Goal: Task Accomplishment & Management: Manage account settings

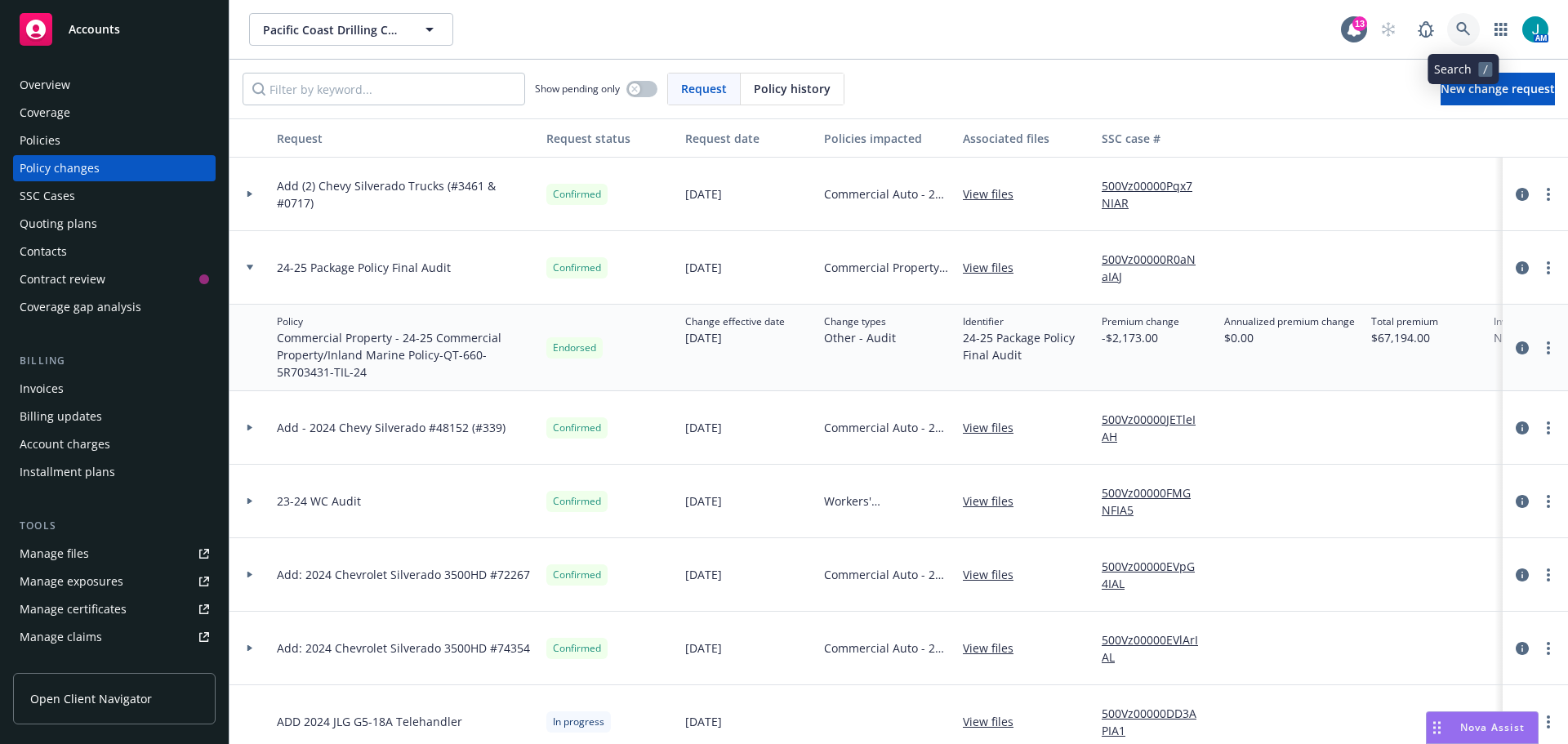
click at [1458, 29] on icon at bounding box center [1463, 29] width 14 height 14
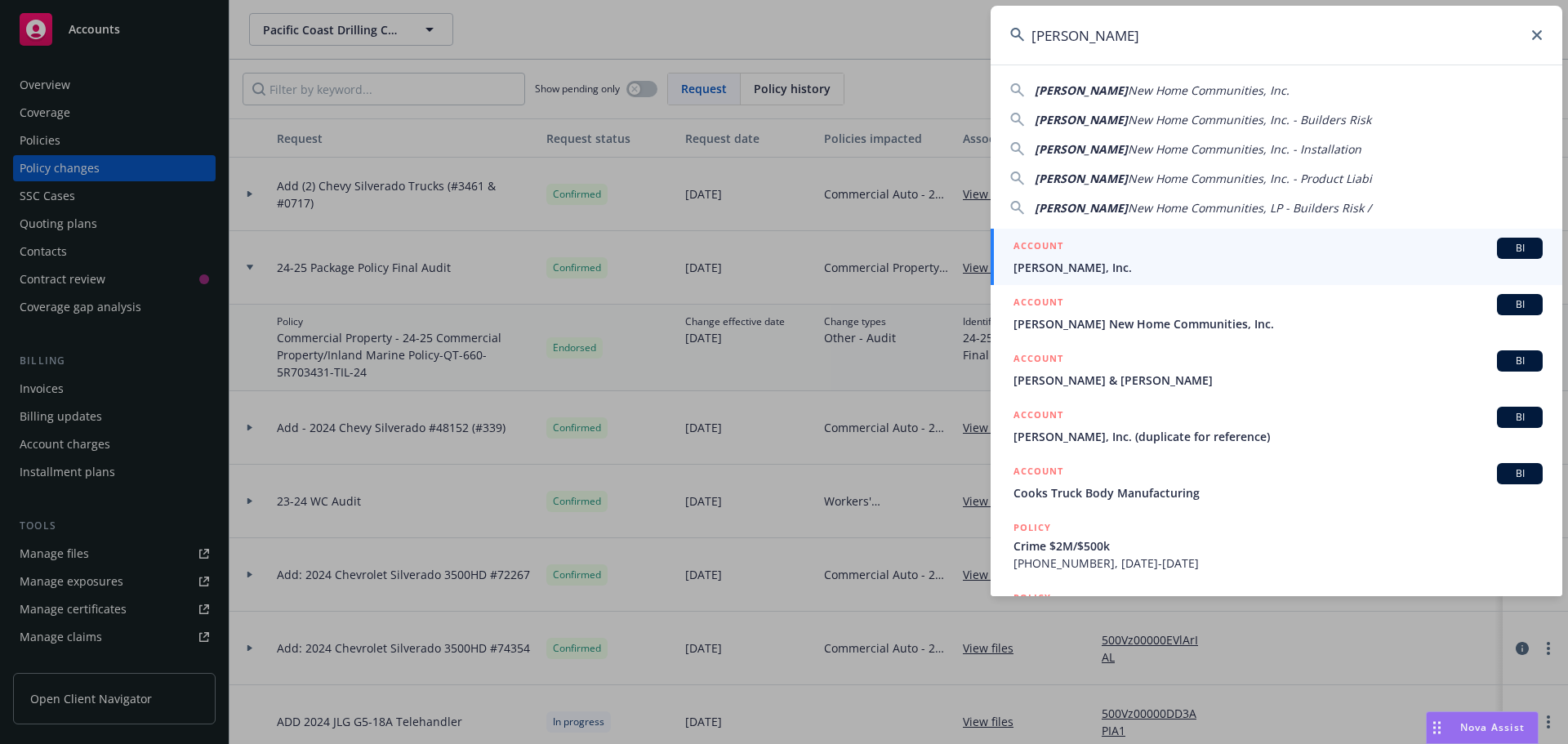
type input "Hilbers"
click at [1514, 251] on span "BI" at bounding box center [1520, 247] width 33 height 14
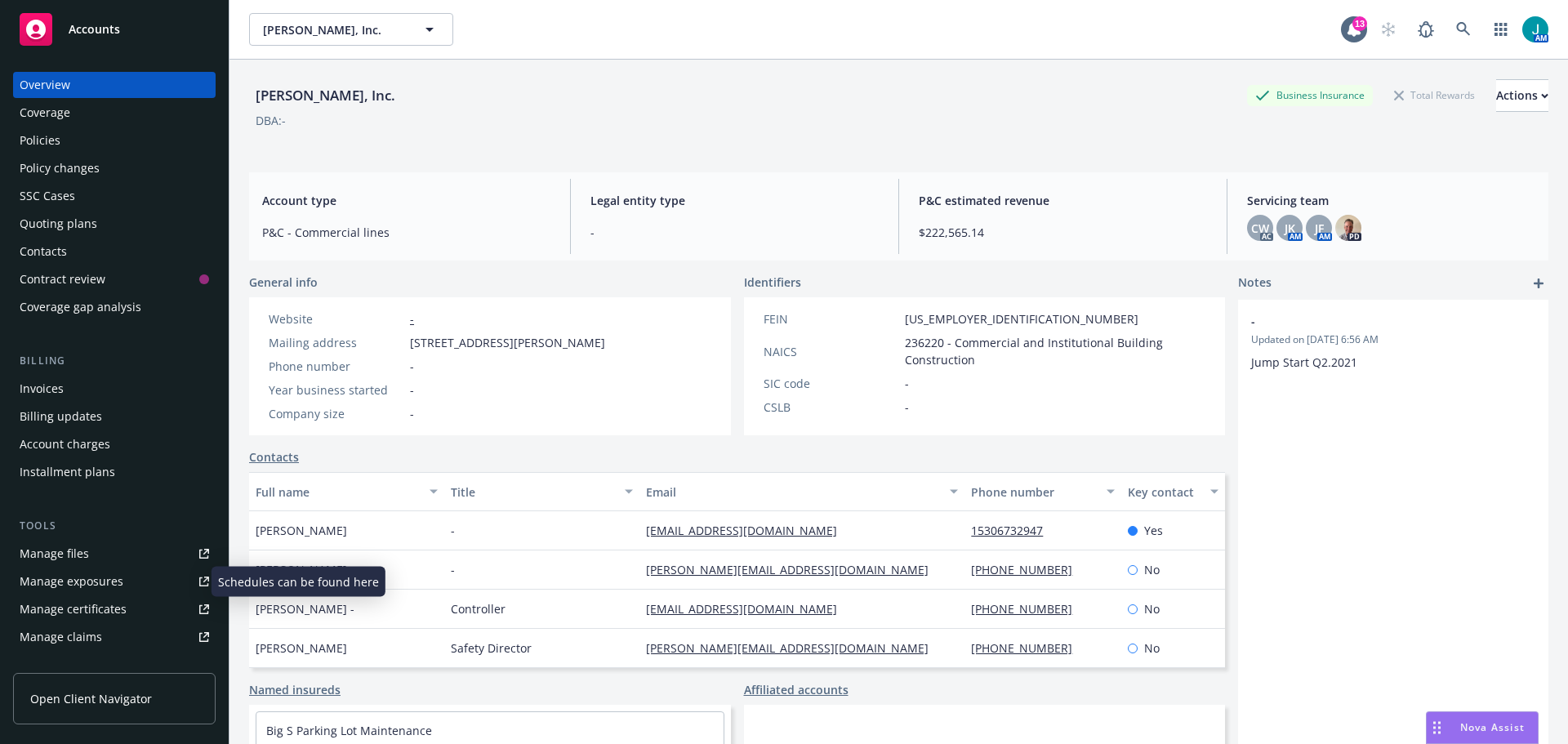
click at [83, 582] on div "Manage exposures" at bounding box center [71, 581] width 104 height 26
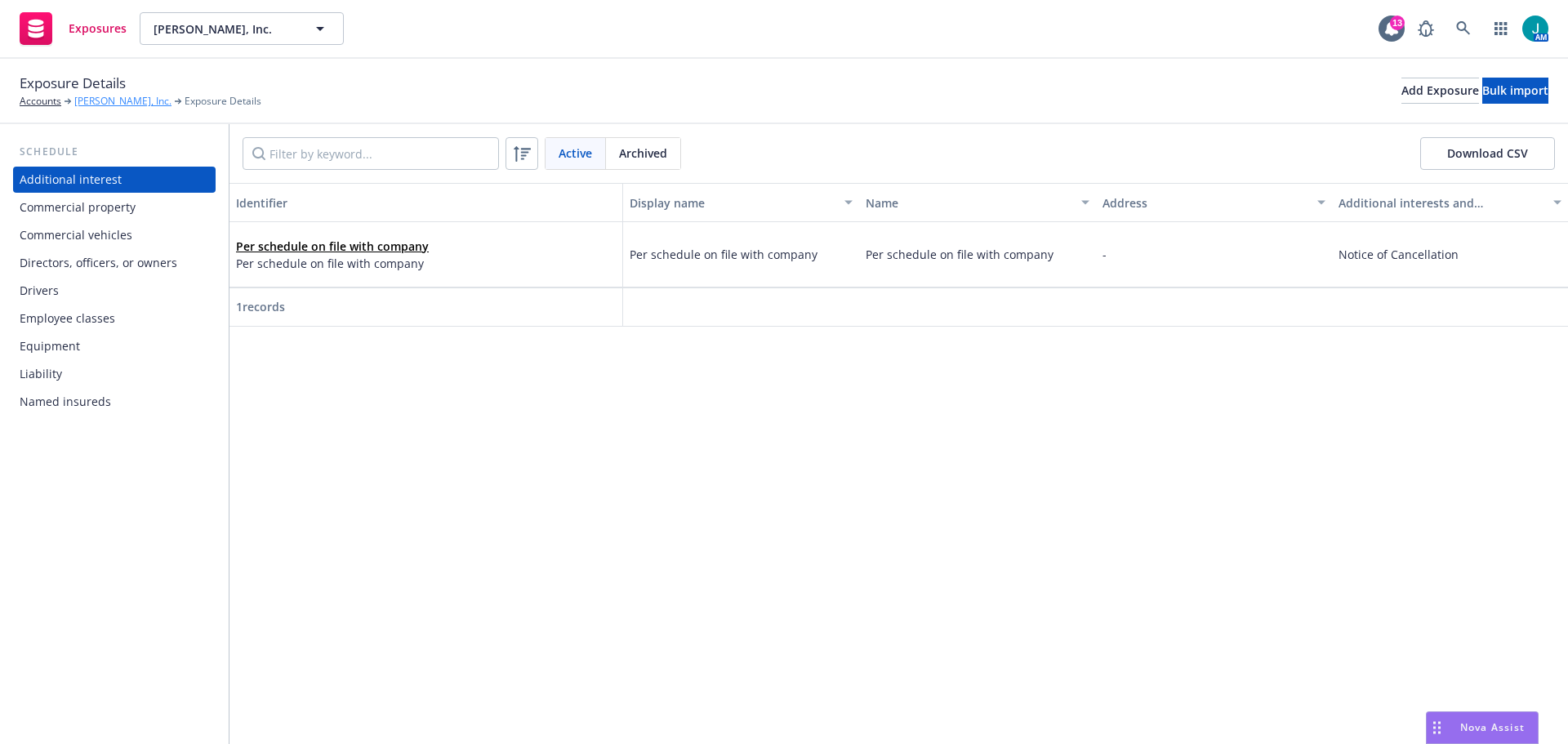
click at [107, 103] on link "[PERSON_NAME], Inc." at bounding box center [123, 101] width 97 height 14
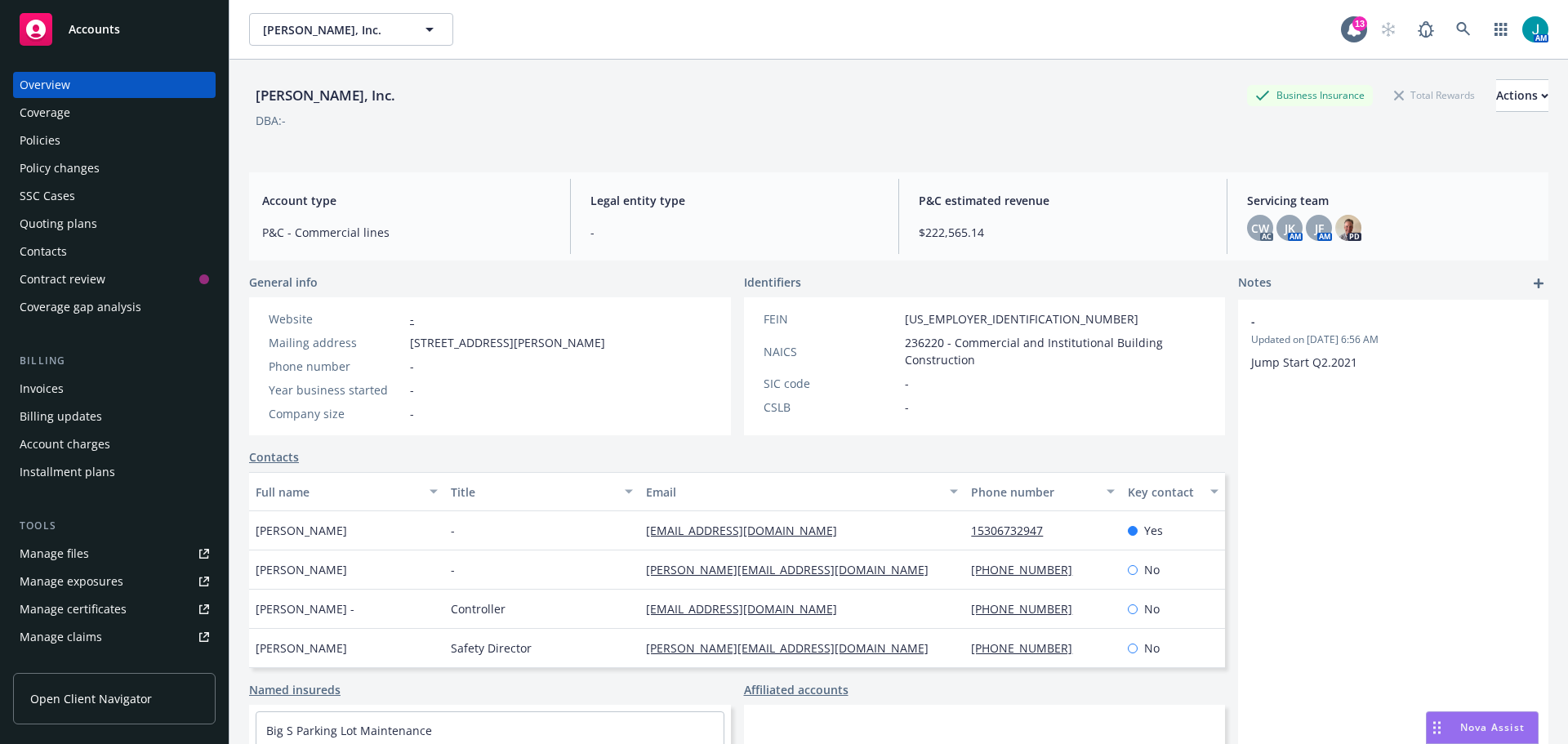
click at [54, 141] on div "Policies" at bounding box center [39, 140] width 41 height 26
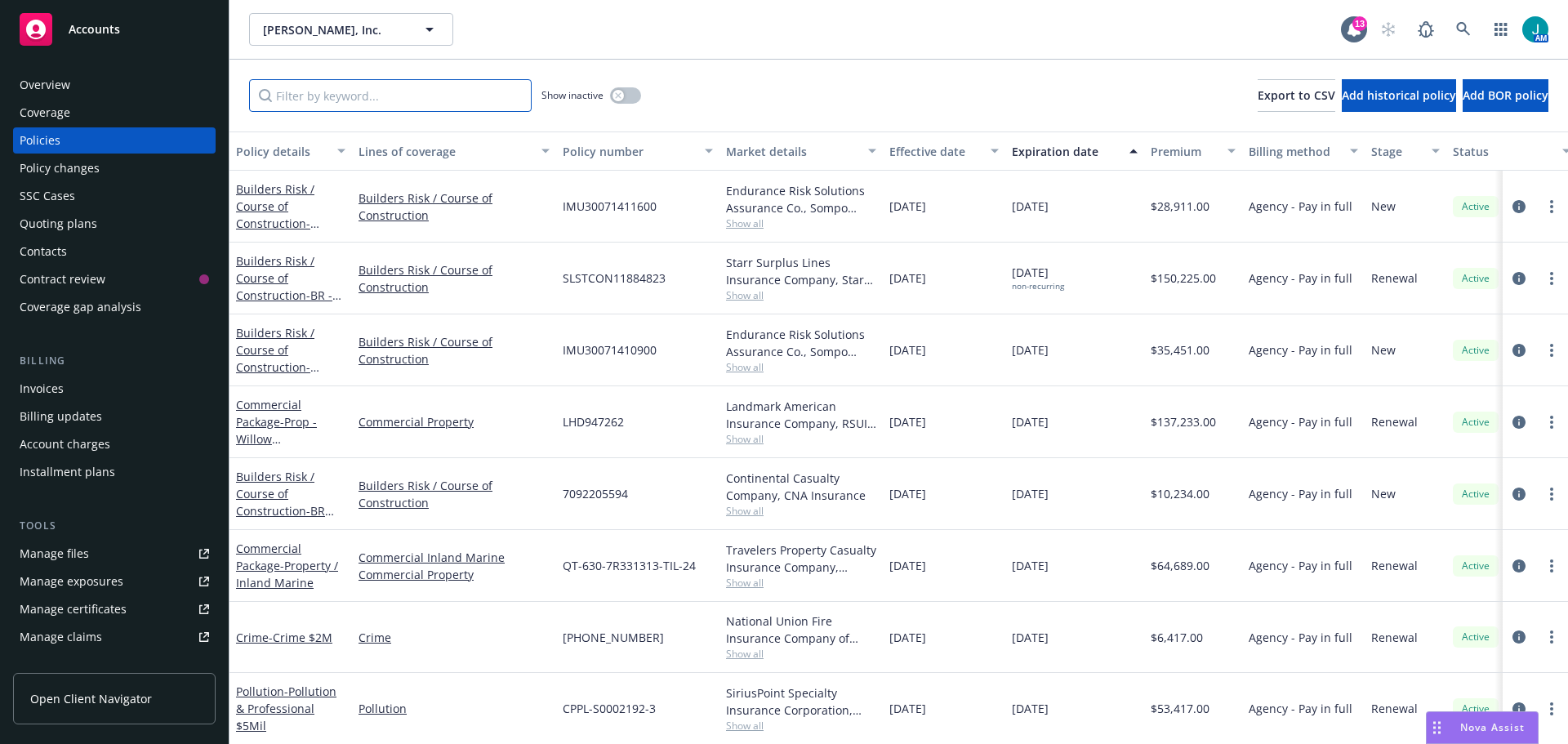
click at [329, 97] on input "Filter by keyword..." at bounding box center [390, 96] width 283 height 33
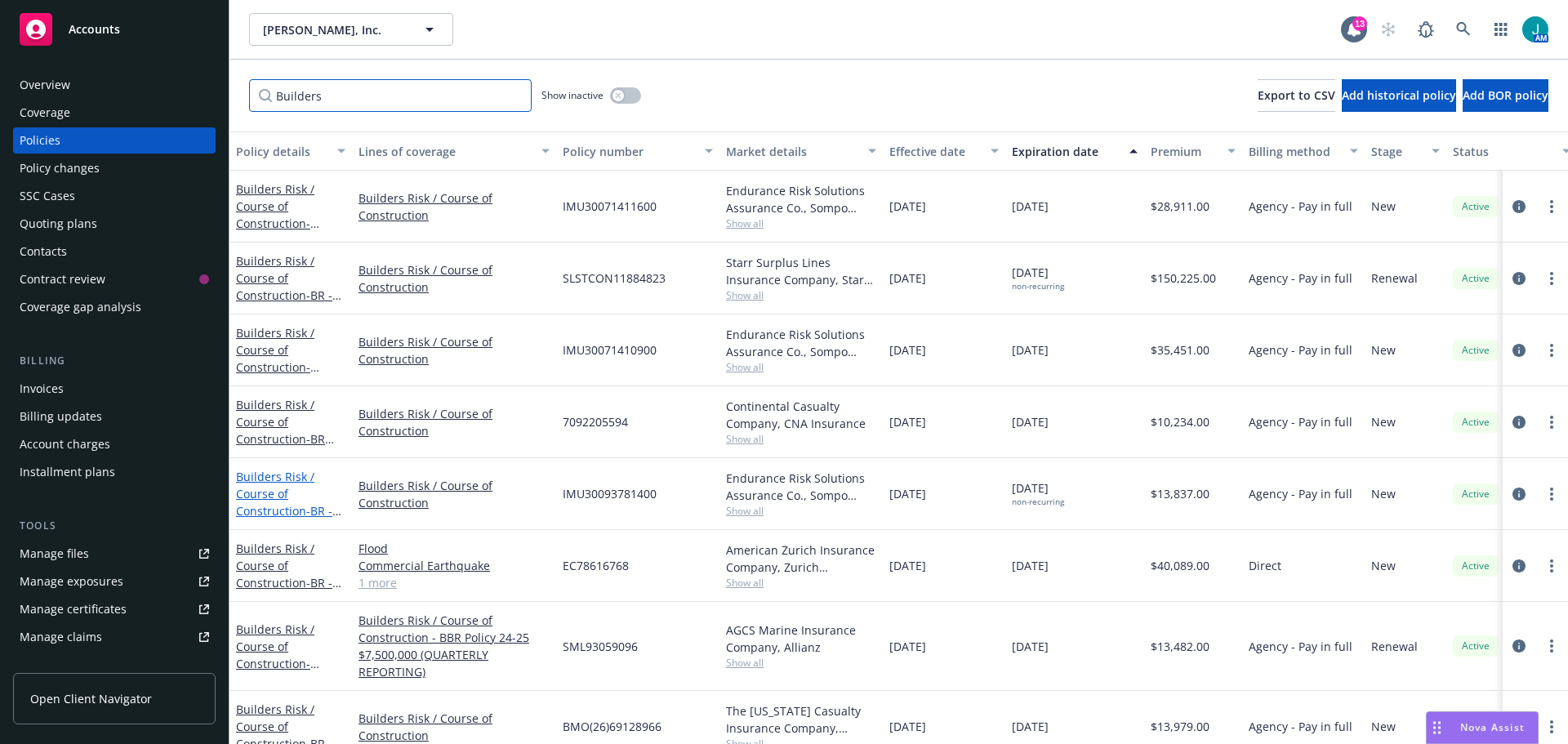
type input "Builders"
click at [275, 490] on link "Builders Risk / Course of Construction - BR - Raising Canes [GEOGRAPHIC_DATA]" at bounding box center [287, 520] width 103 height 102
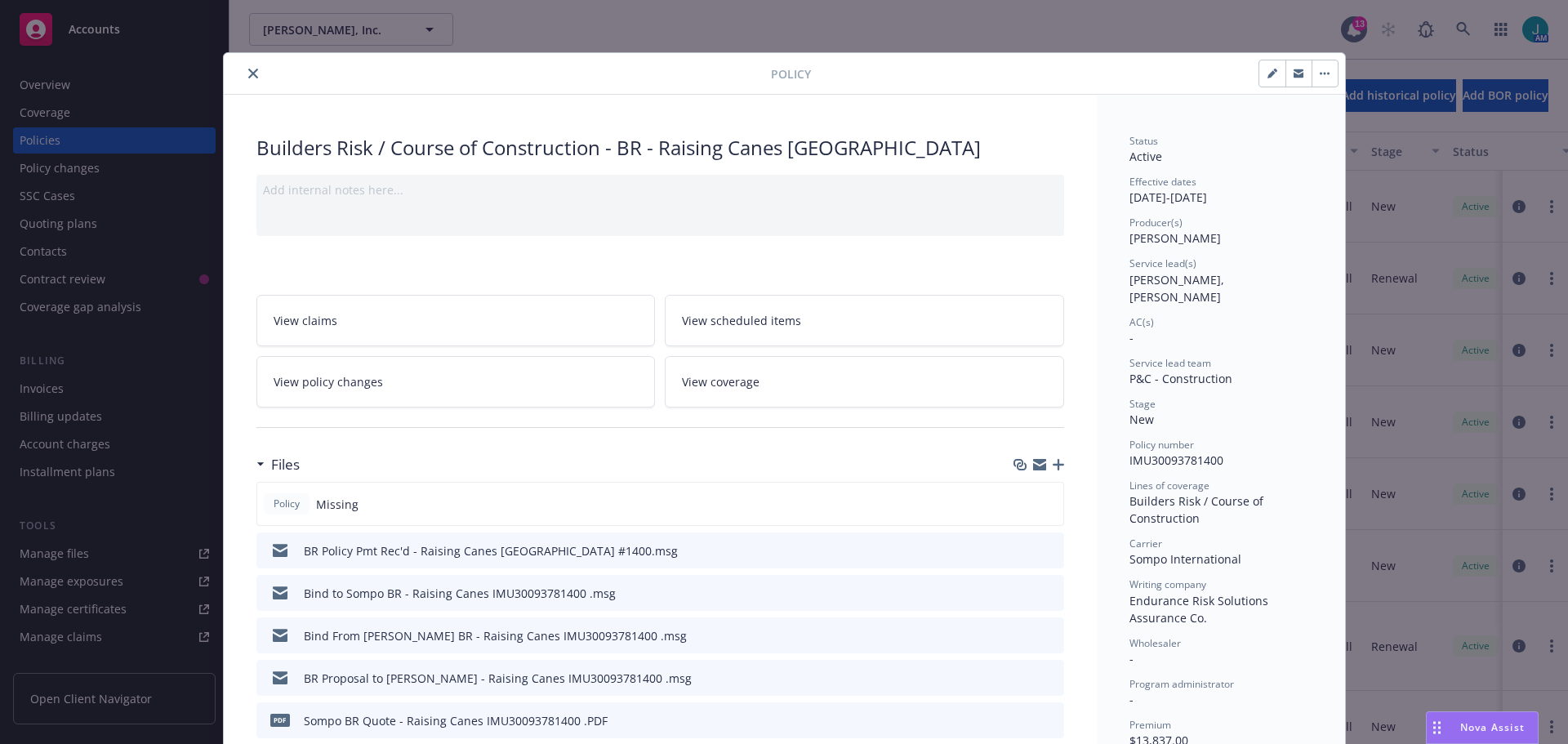
click at [1053, 463] on icon "button" at bounding box center [1058, 465] width 12 height 12
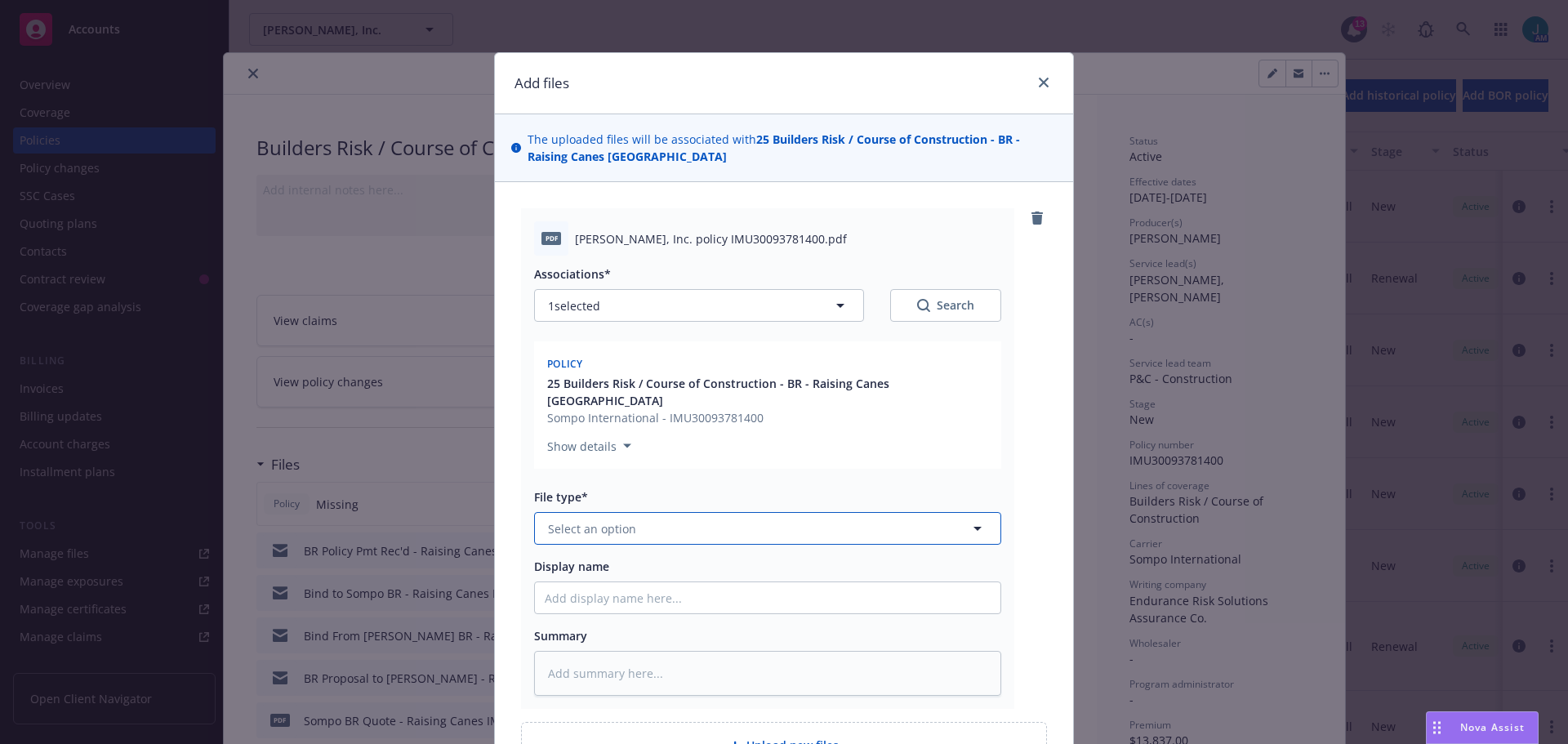
click at [638, 512] on button "Select an option" at bounding box center [767, 528] width 467 height 33
type input "pol"
click at [608, 552] on div "Policy" at bounding box center [768, 573] width 466 height 43
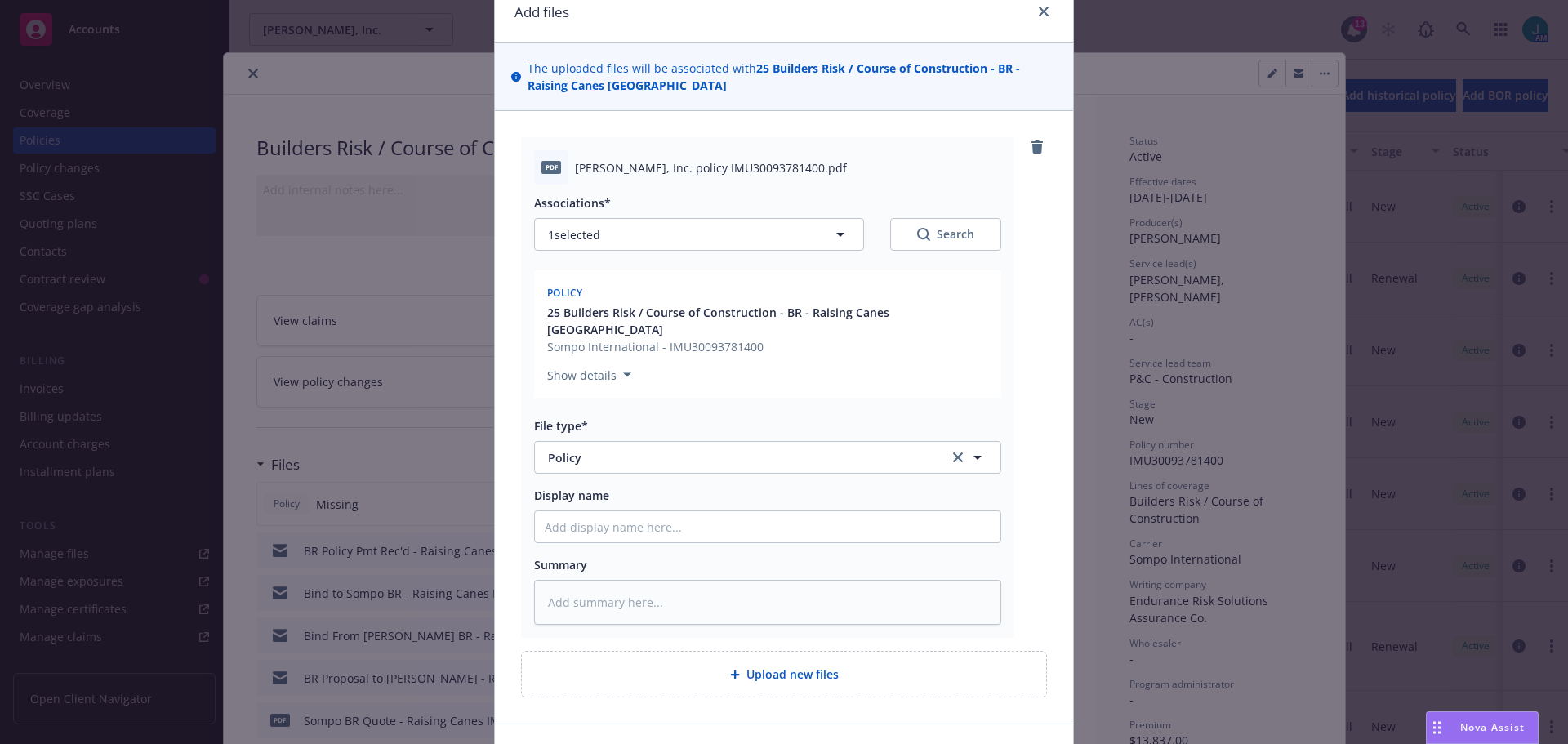
scroll to position [159, 0]
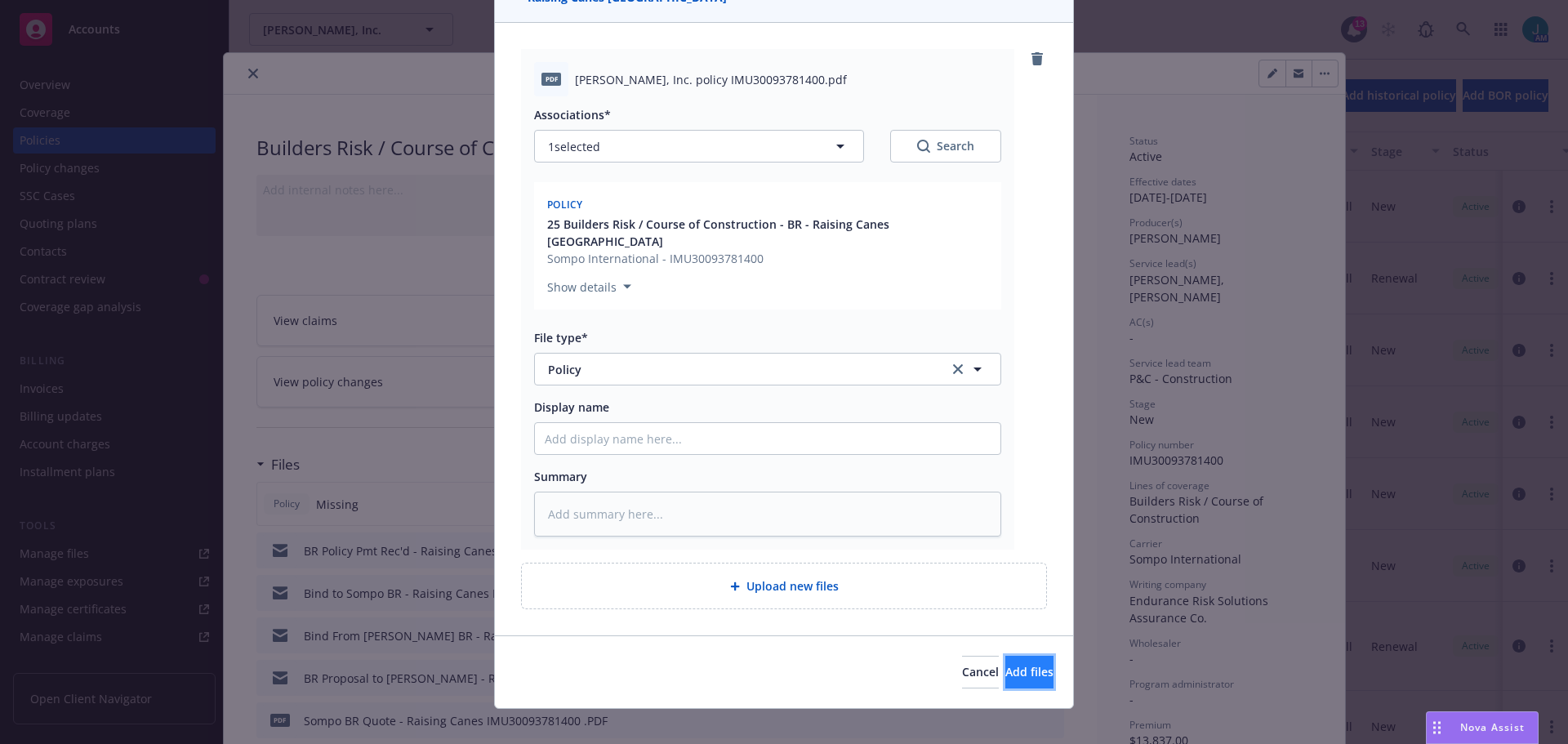
click at [1005, 664] on span "Add files" at bounding box center [1029, 672] width 48 height 15
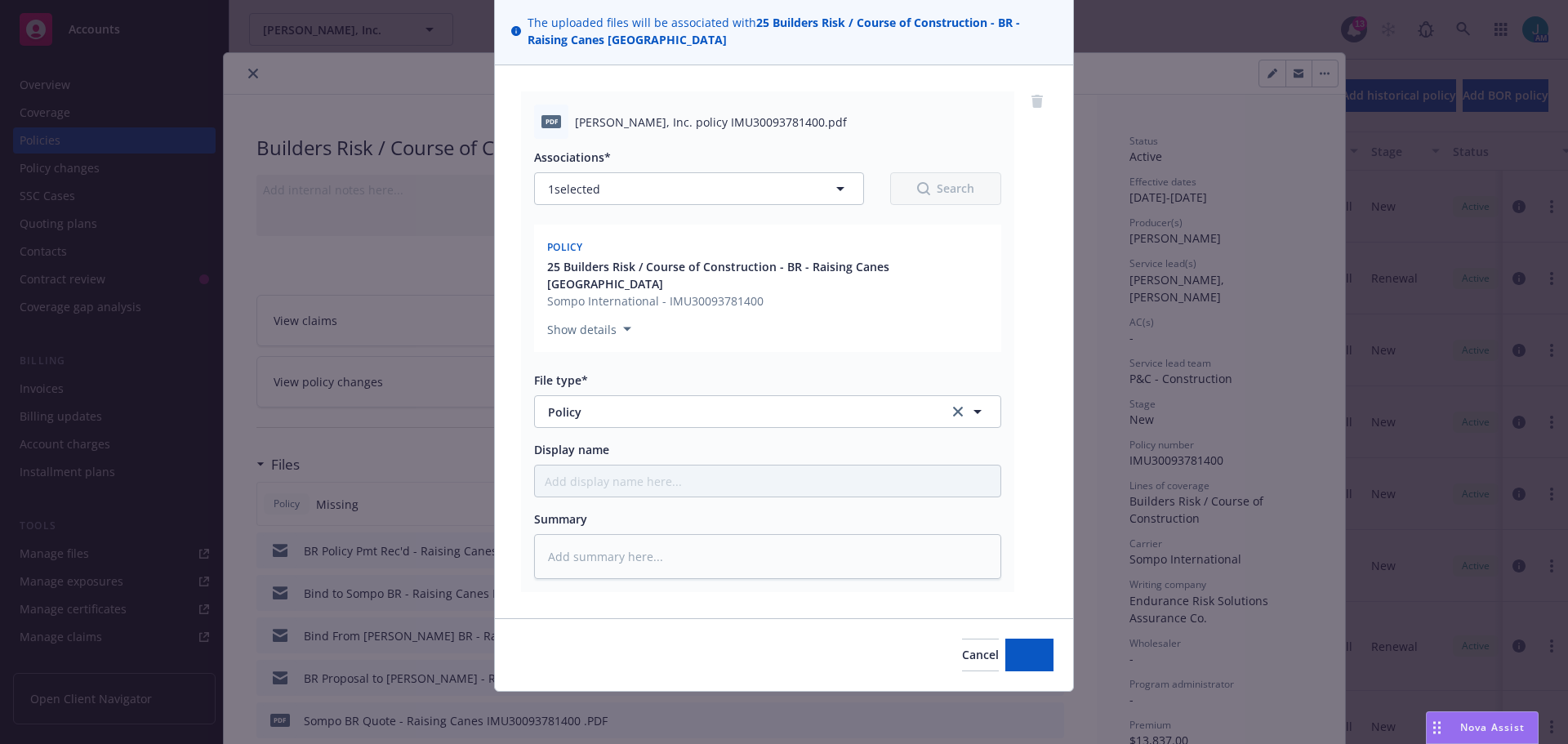
scroll to position [100, 0]
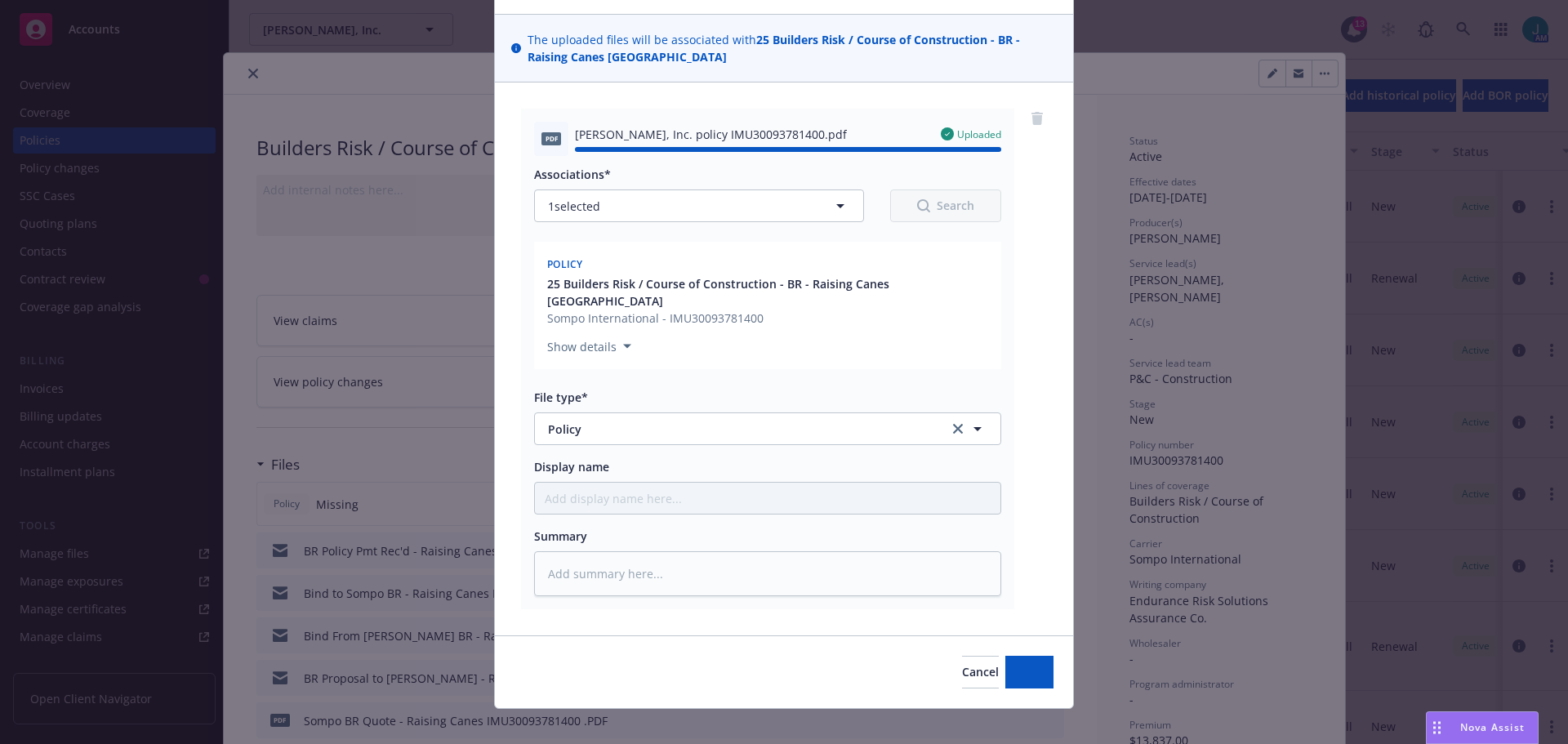
type textarea "x"
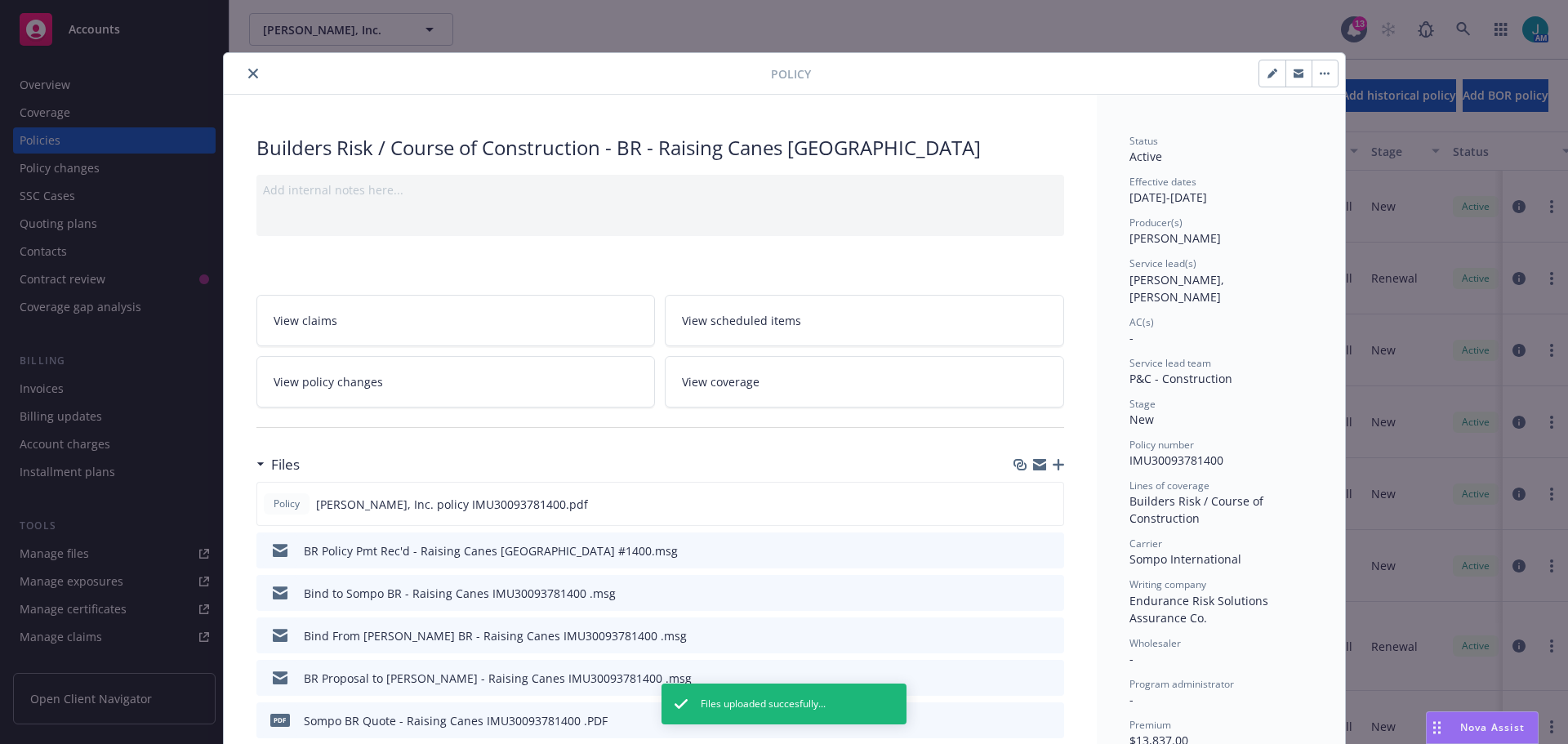
click at [251, 74] on icon "close" at bounding box center [253, 74] width 10 height 10
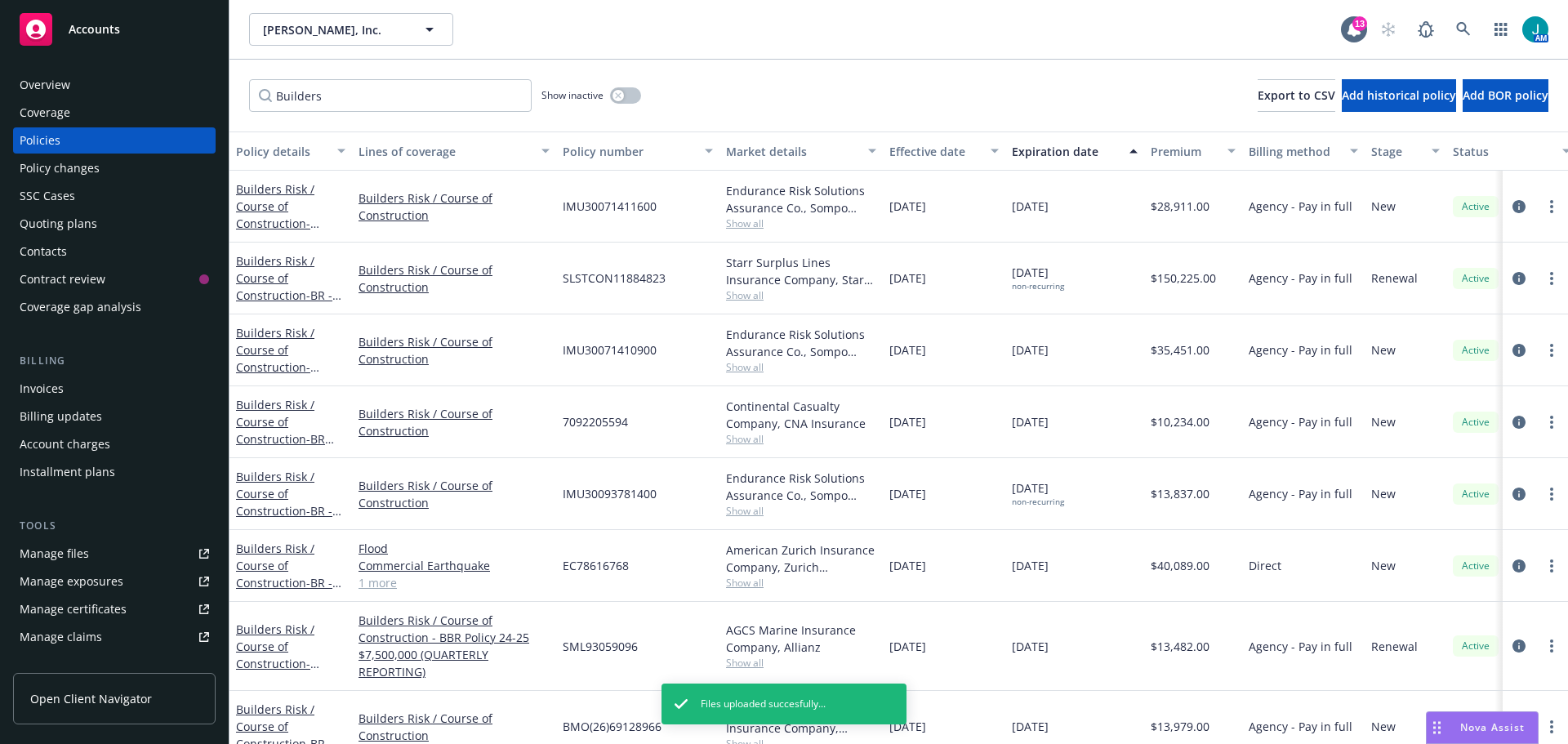
drag, startPoint x: 104, startPoint y: 31, endPoint x: 311, endPoint y: 80, distance: 212.7
click at [104, 32] on span "Accounts" at bounding box center [95, 30] width 52 height 13
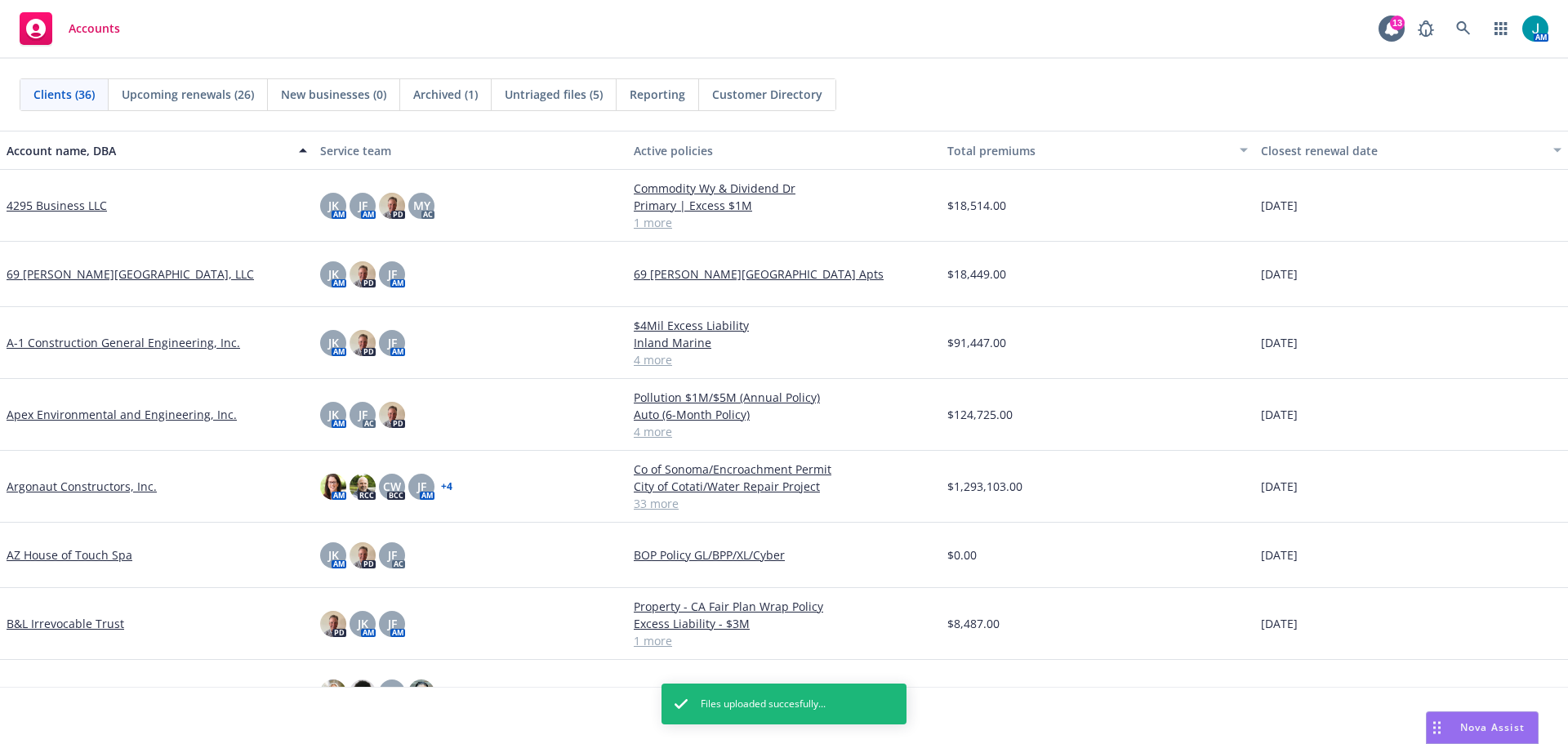
click at [565, 91] on span "Untriaged files (5)" at bounding box center [554, 94] width 98 height 17
